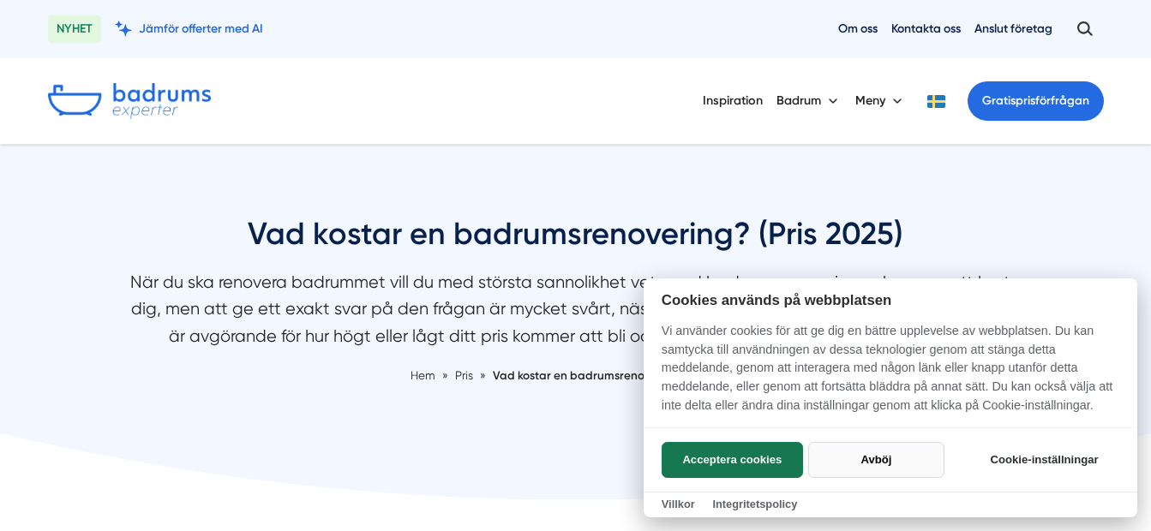
click at [872, 460] on button "Avböj" at bounding box center [876, 460] width 136 height 36
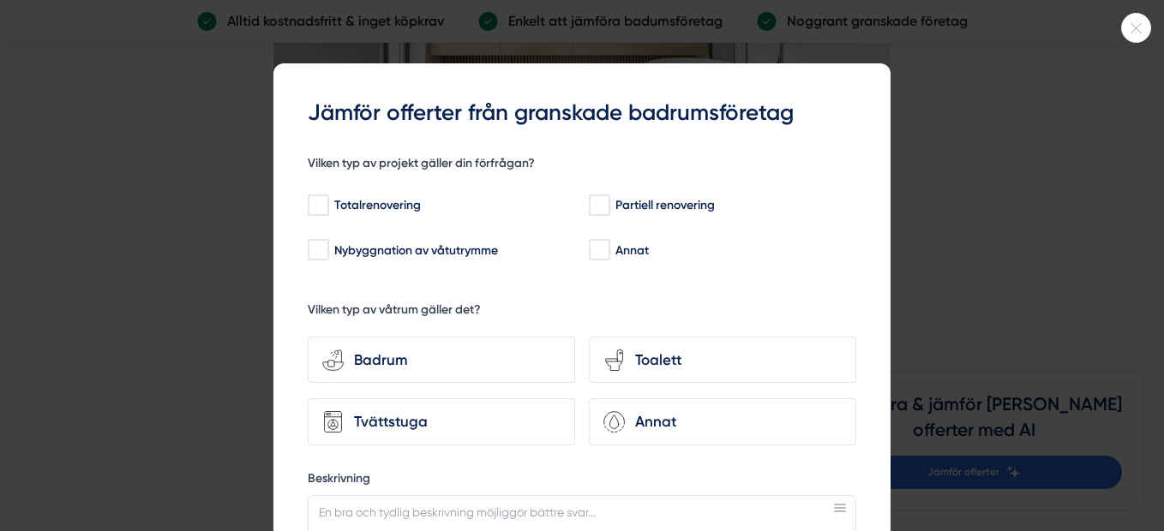
scroll to position [86, 0]
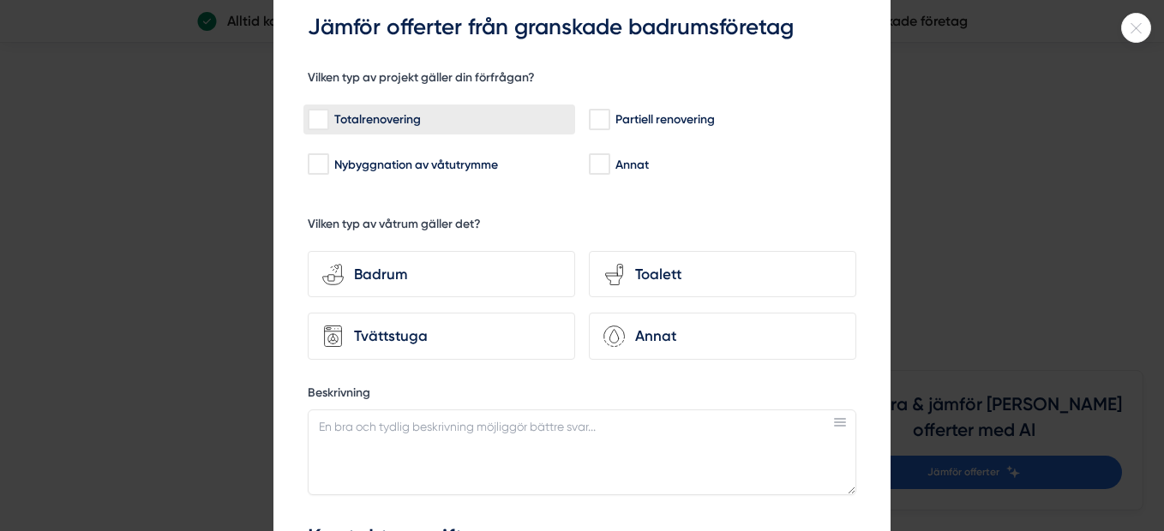
click at [312, 116] on input "Totalrenovering" at bounding box center [318, 119] width 20 height 17
checkbox input "true"
click at [413, 283] on div "Badrum" at bounding box center [452, 274] width 217 height 23
click at [0, 0] on input "bathroom-tub-towel Badrum" at bounding box center [0, 0] width 0 height 0
click at [345, 267] on div "Badrum" at bounding box center [452, 274] width 217 height 23
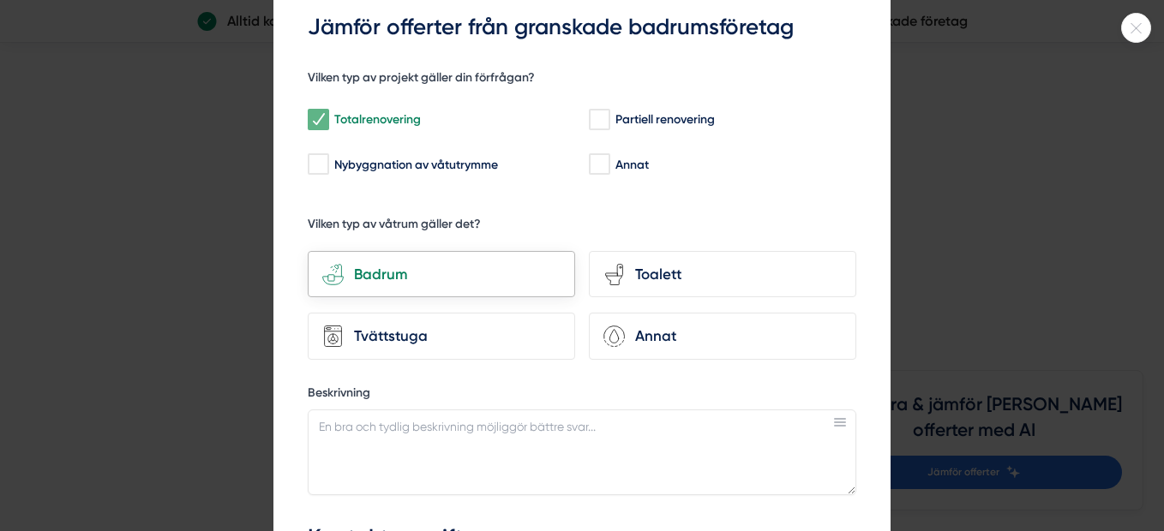
click at [0, 0] on input "bathroom-tub-towel Badrum" at bounding box center [0, 0] width 0 height 0
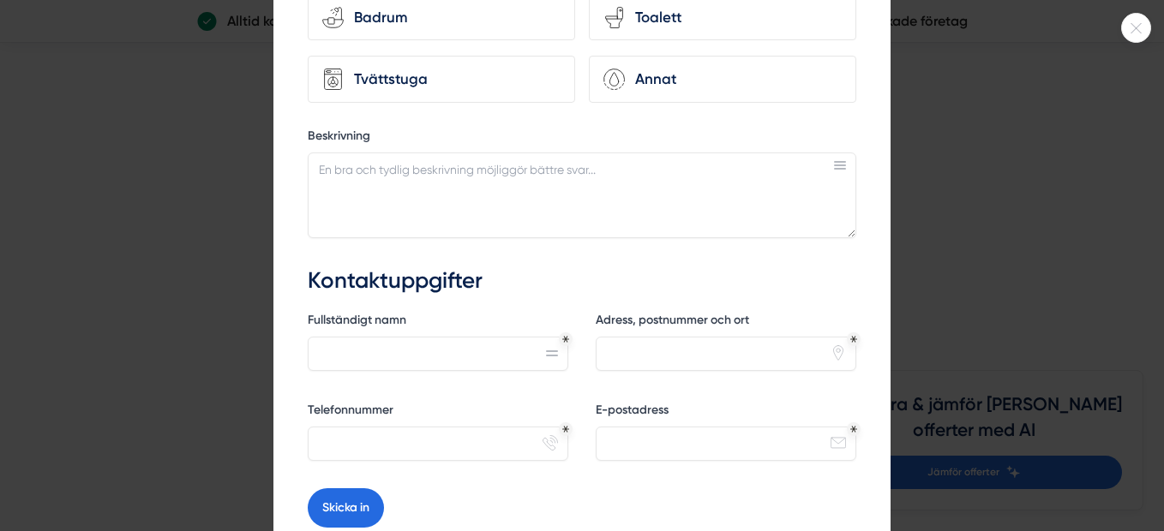
scroll to position [493, 0]
